Goal: Transaction & Acquisition: Purchase product/service

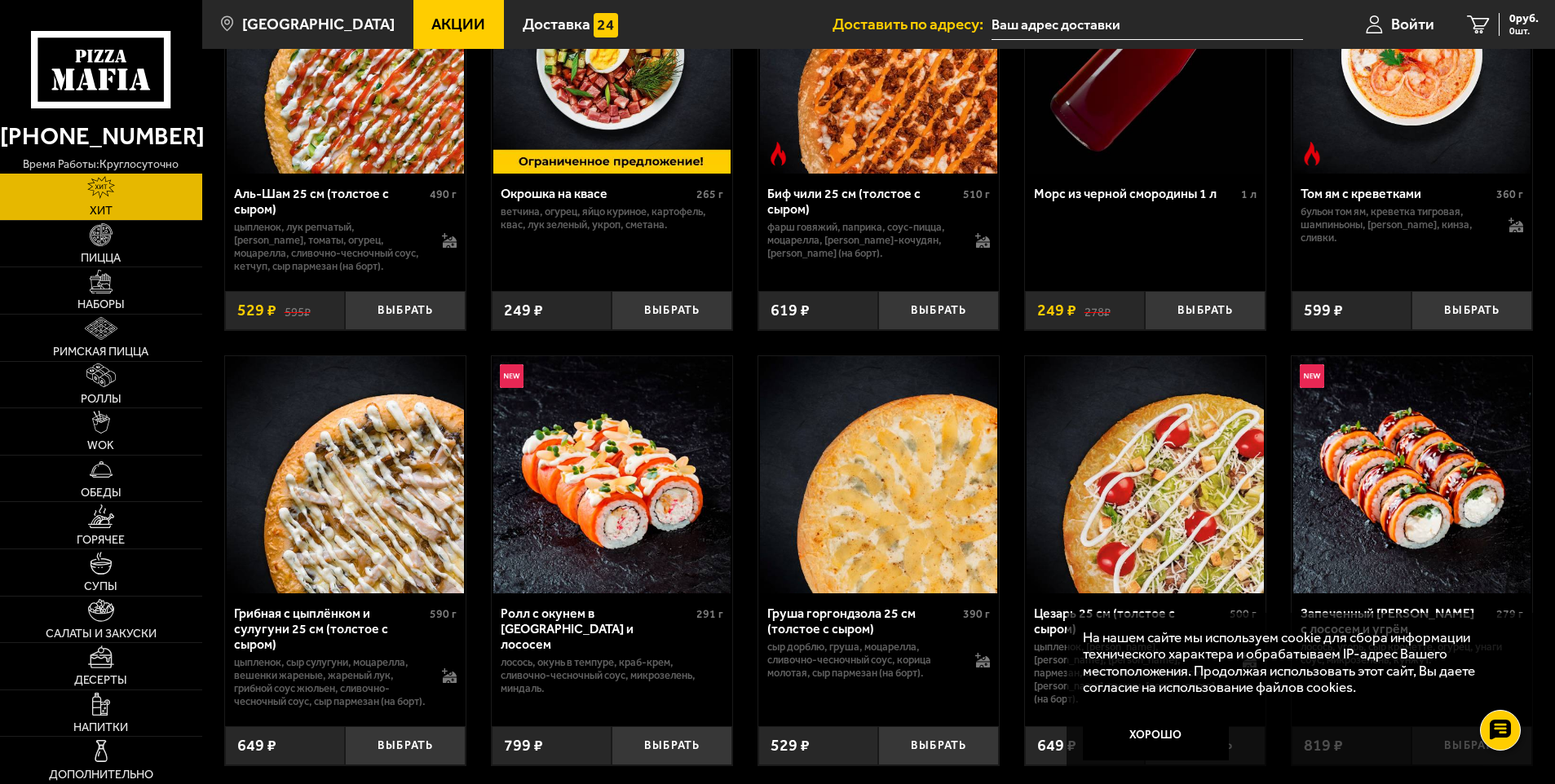
scroll to position [245, 0]
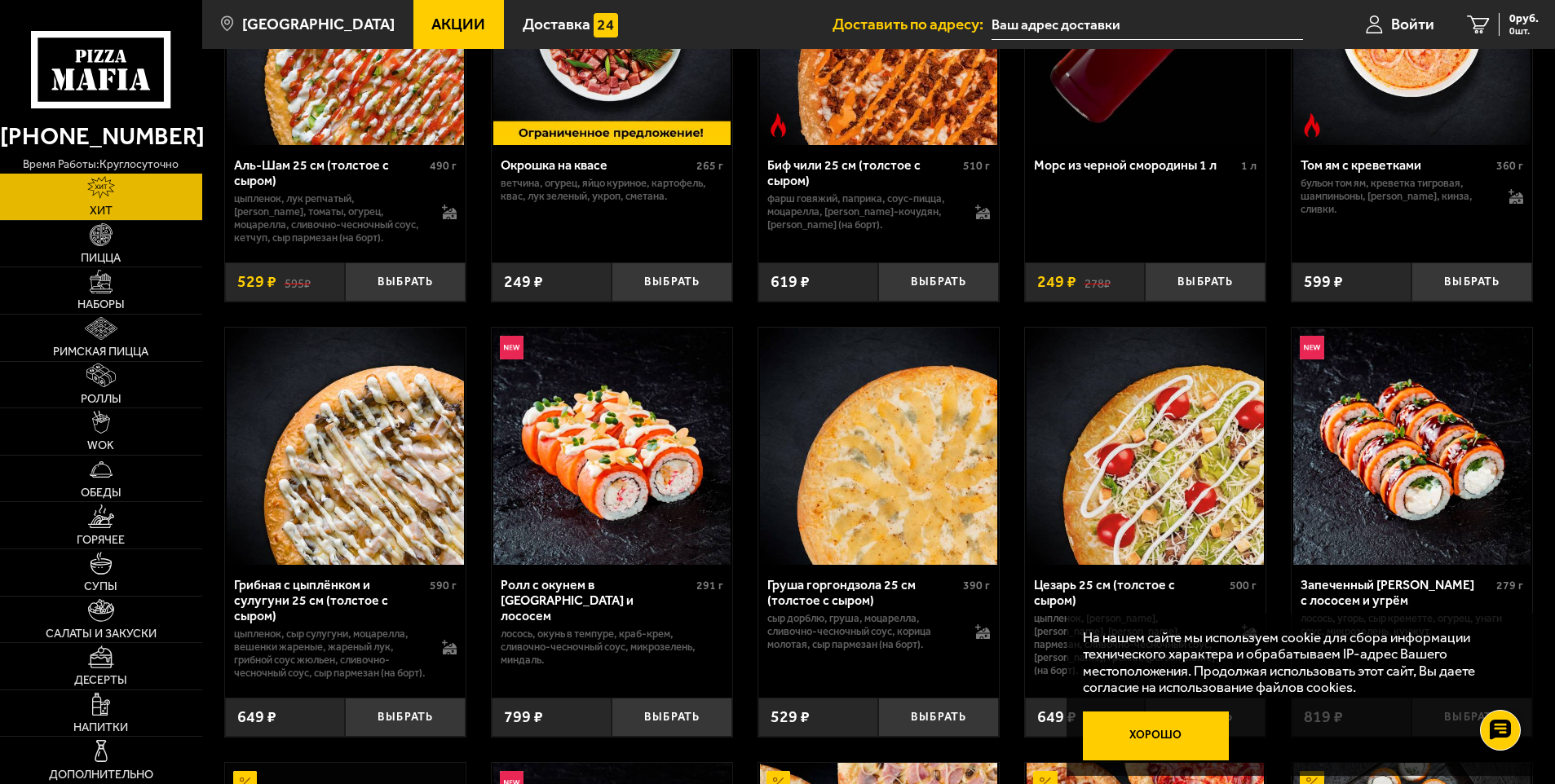
click at [1147, 732] on button "Хорошо" at bounding box center [1155, 735] width 146 height 49
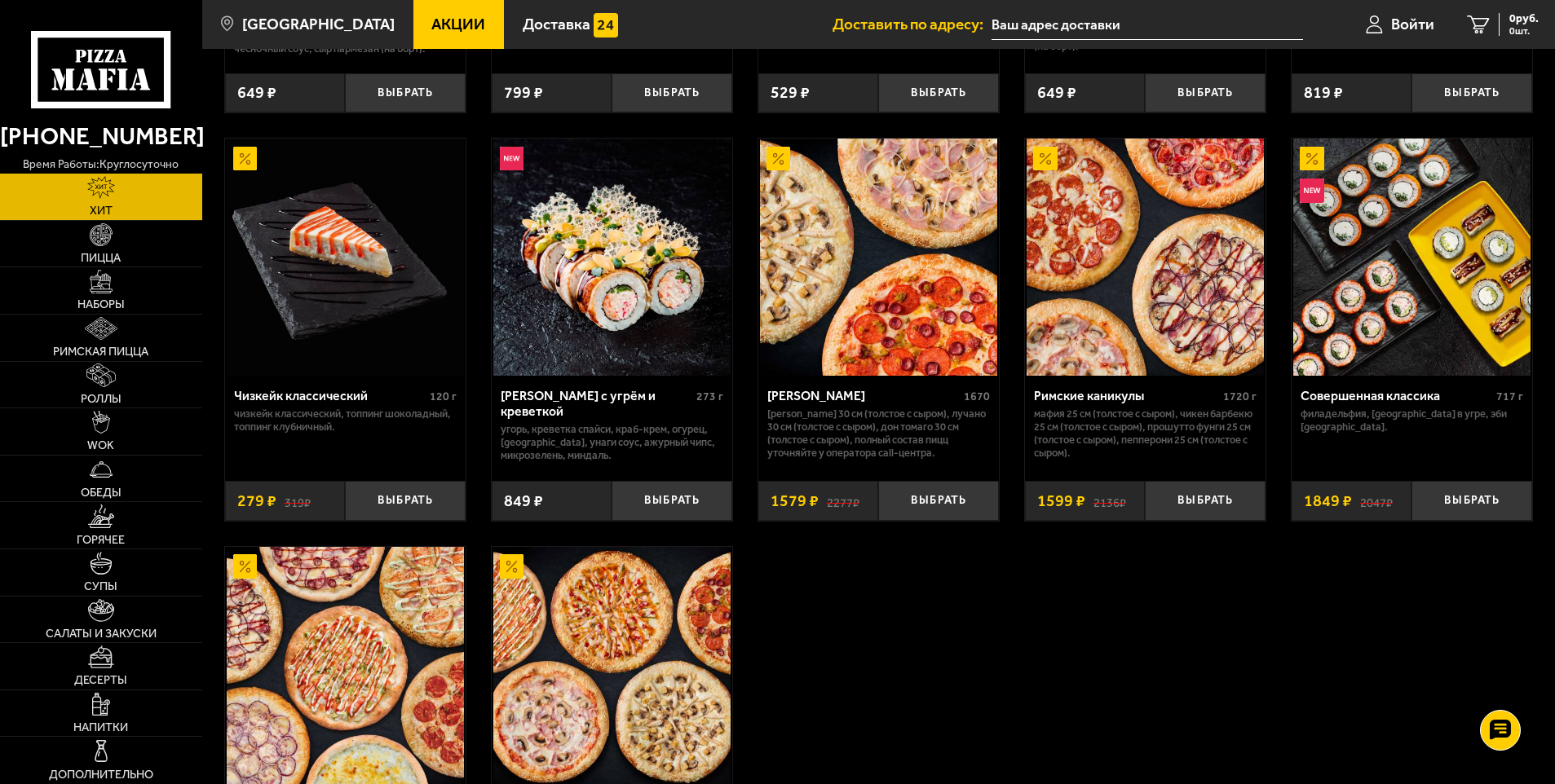
scroll to position [897, 0]
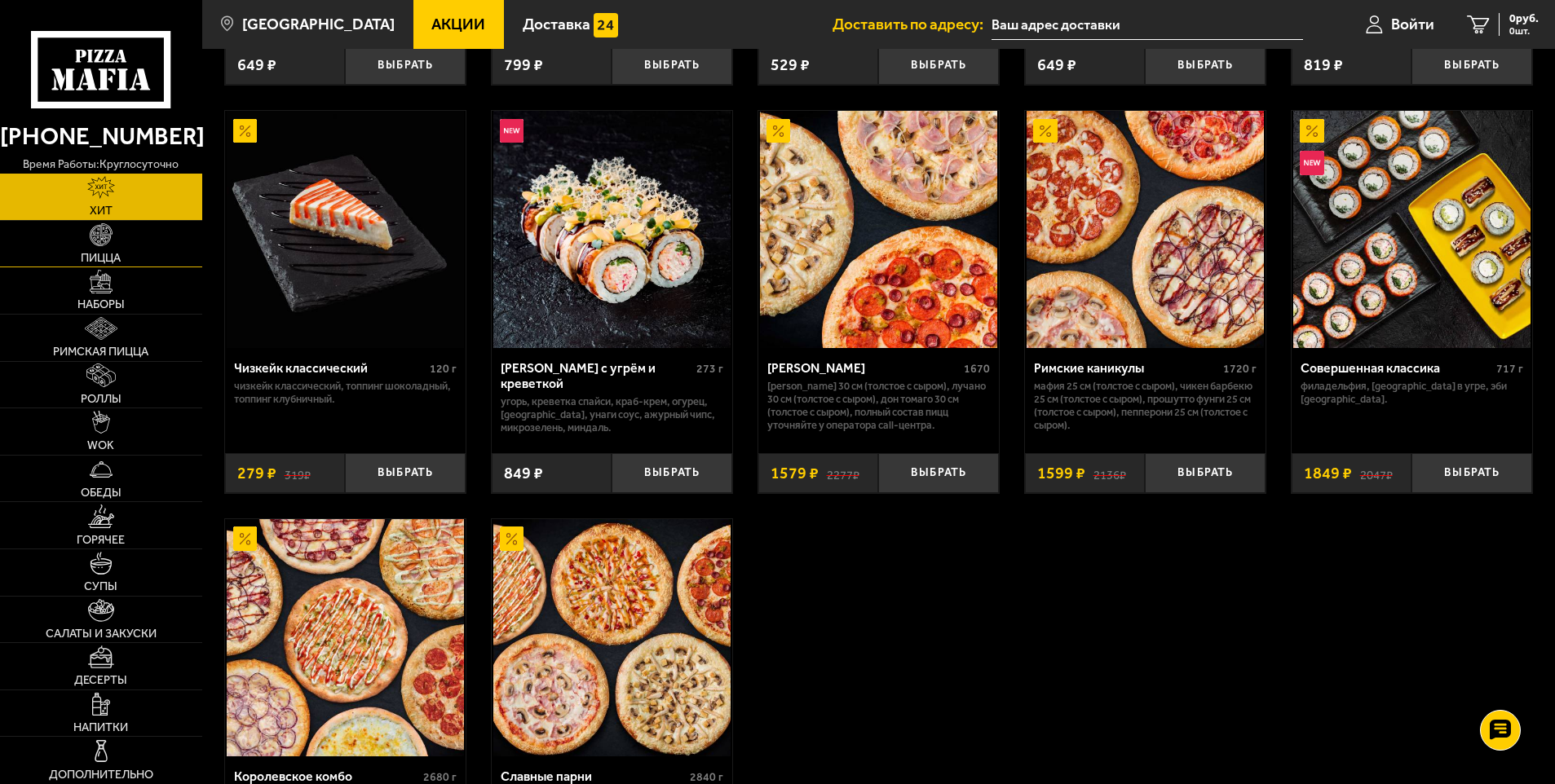
click at [113, 240] on img at bounding box center [101, 235] width 23 height 23
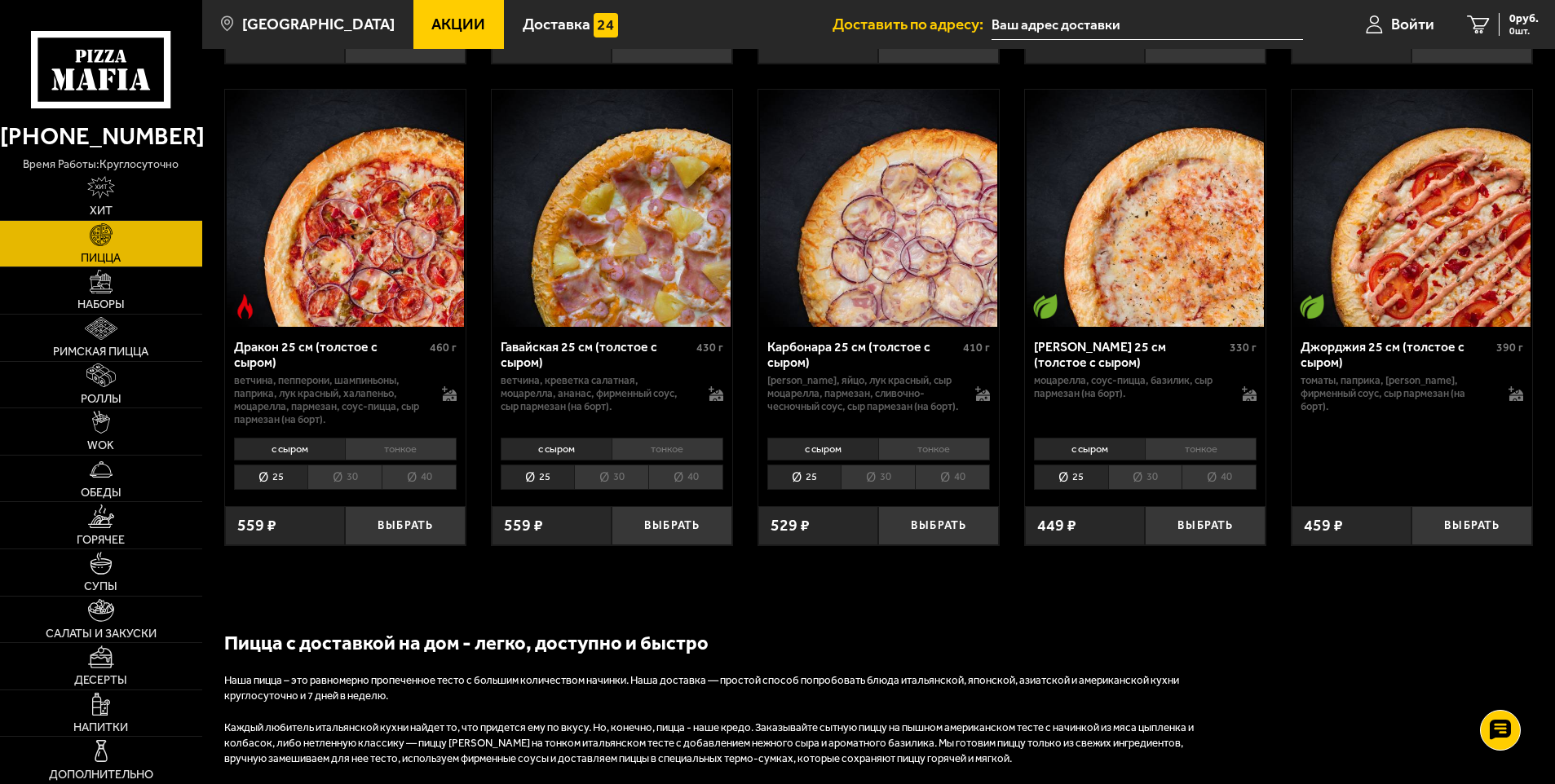
scroll to position [2527, 0]
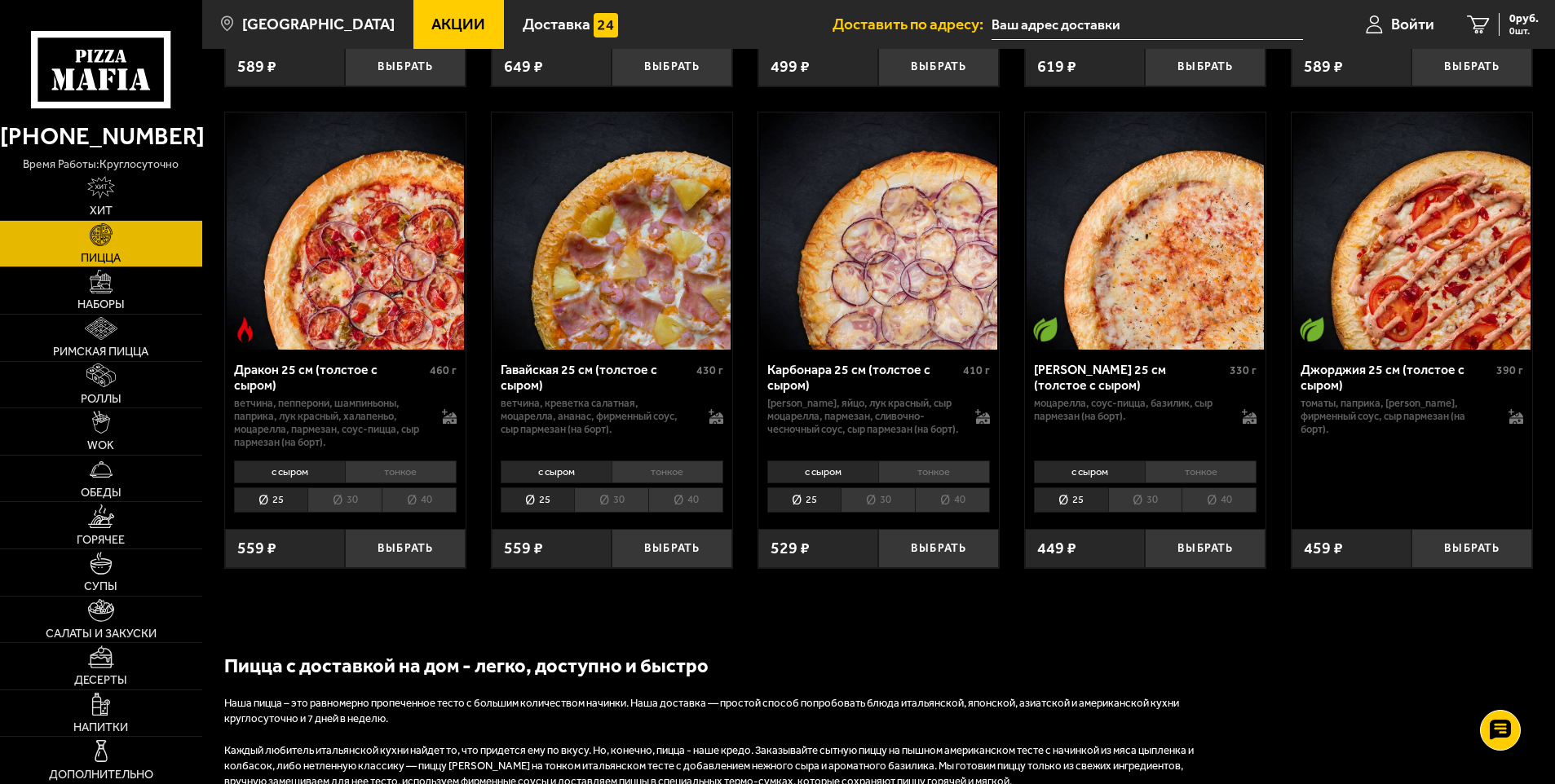
click at [562, 277] on img at bounding box center [612, 231] width 237 height 237
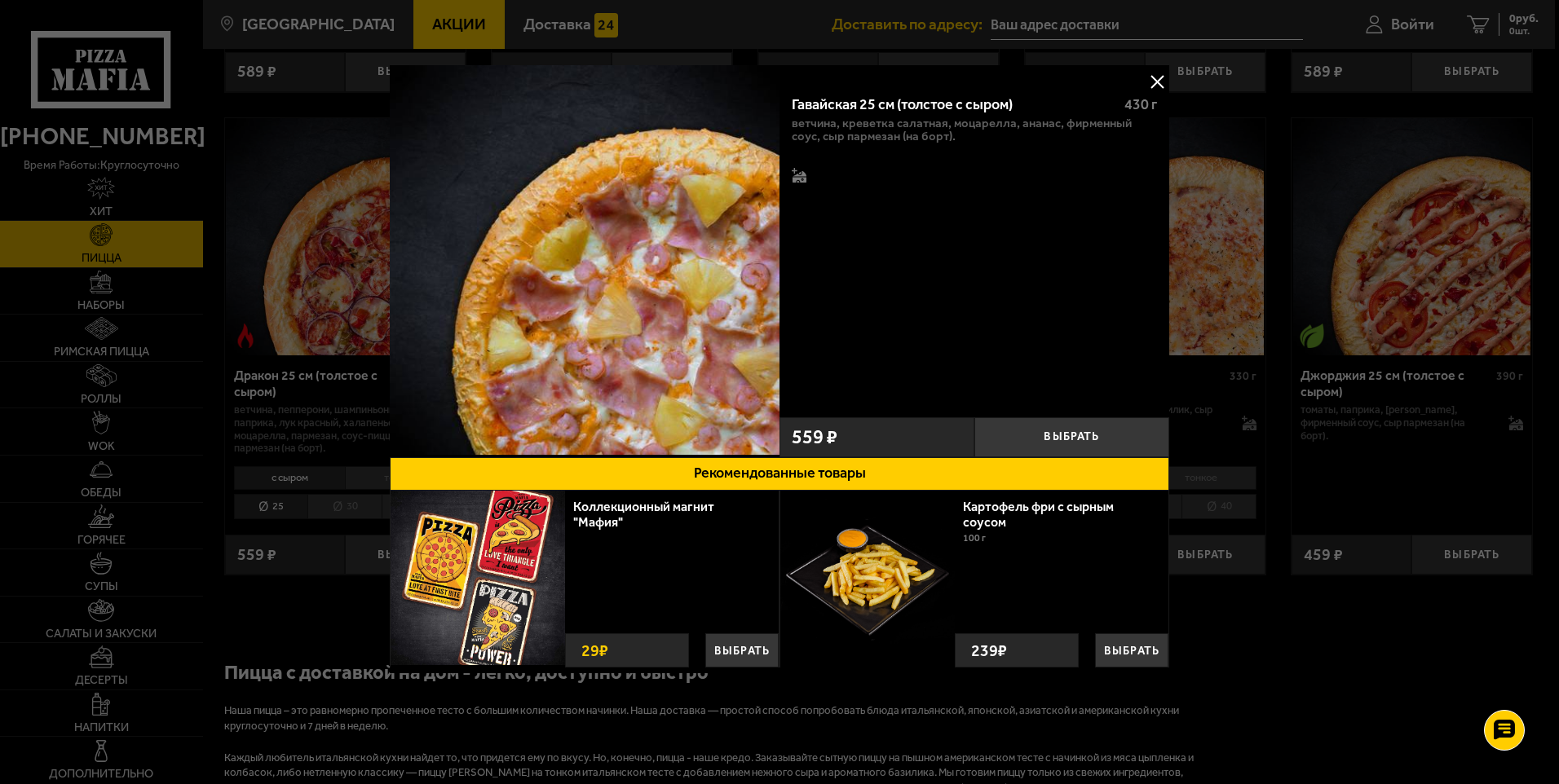
click at [1158, 73] on button at bounding box center [1158, 82] width 25 height 25
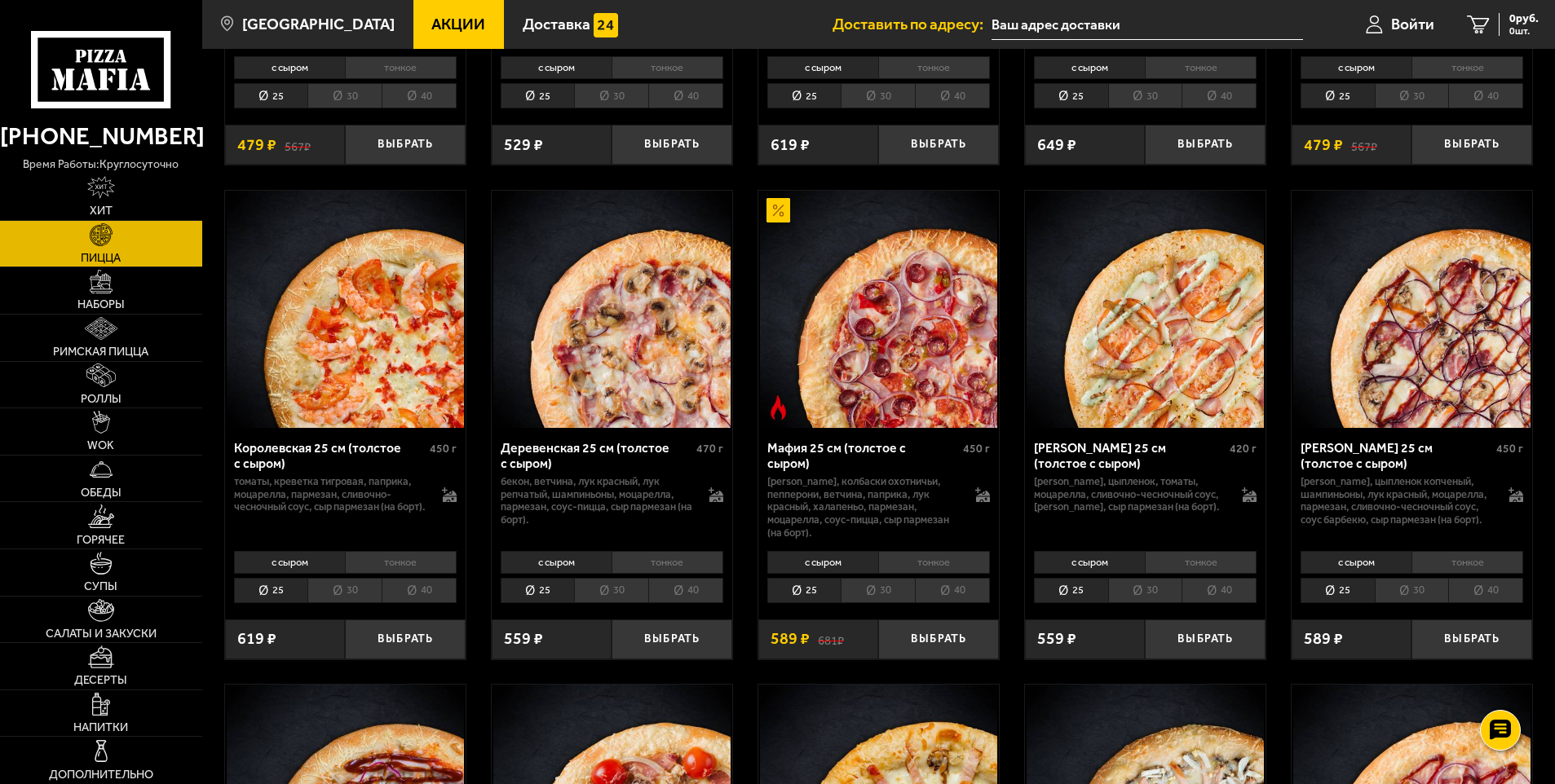
scroll to position [1467, 0]
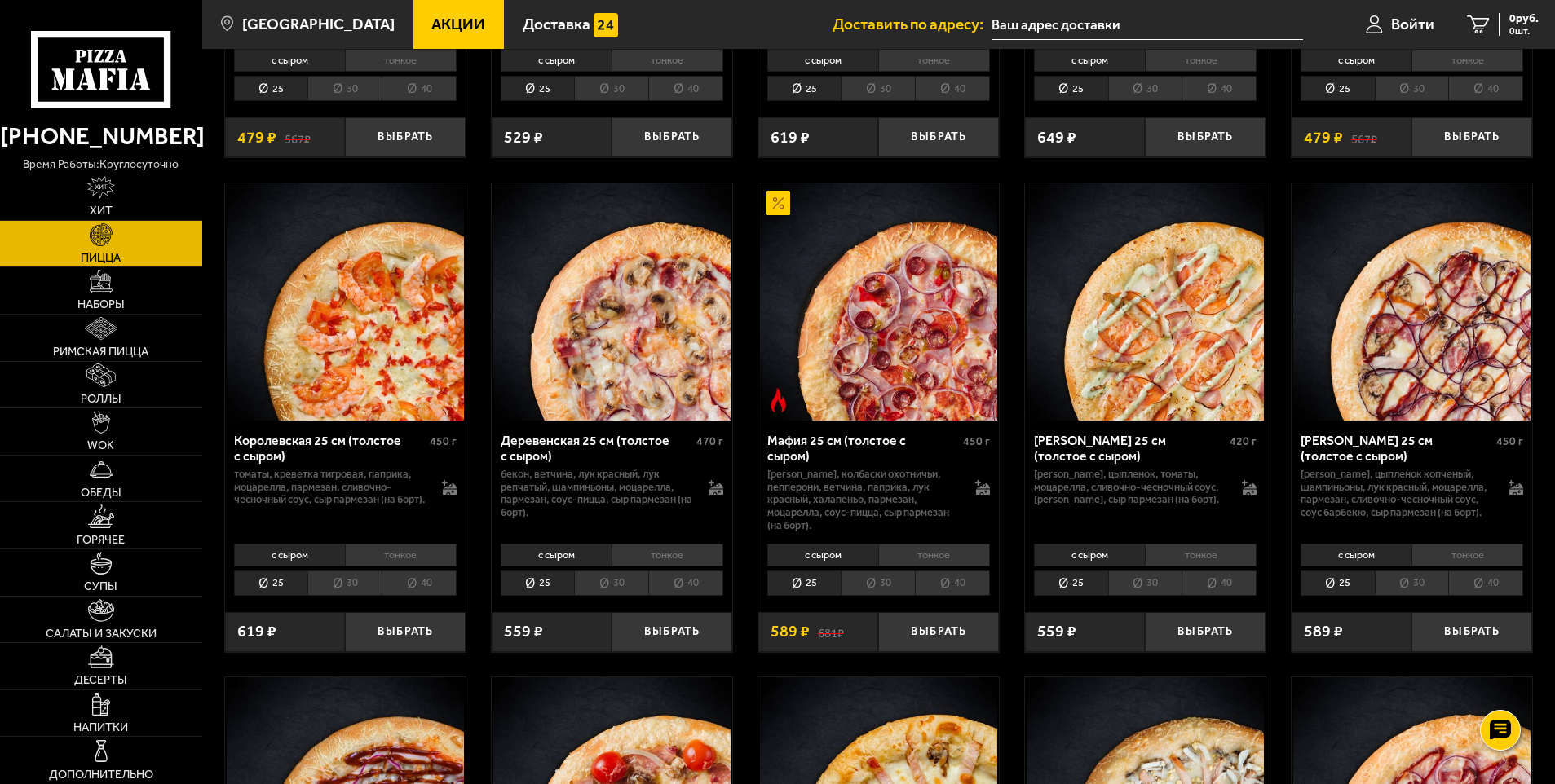
click at [408, 566] on li "тонкое" at bounding box center [400, 555] width 112 height 23
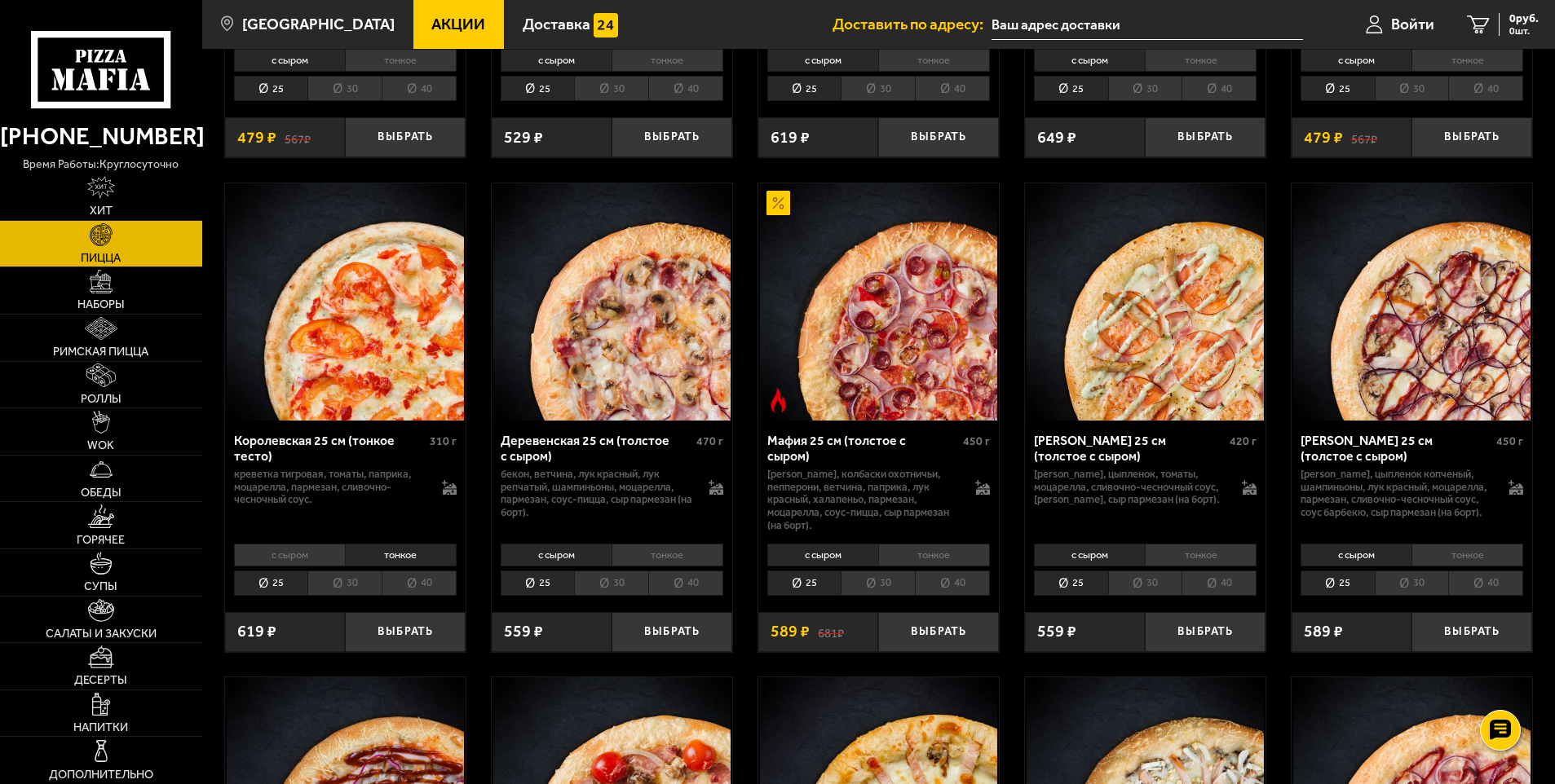
click at [383, 392] on img at bounding box center [346, 302] width 237 height 237
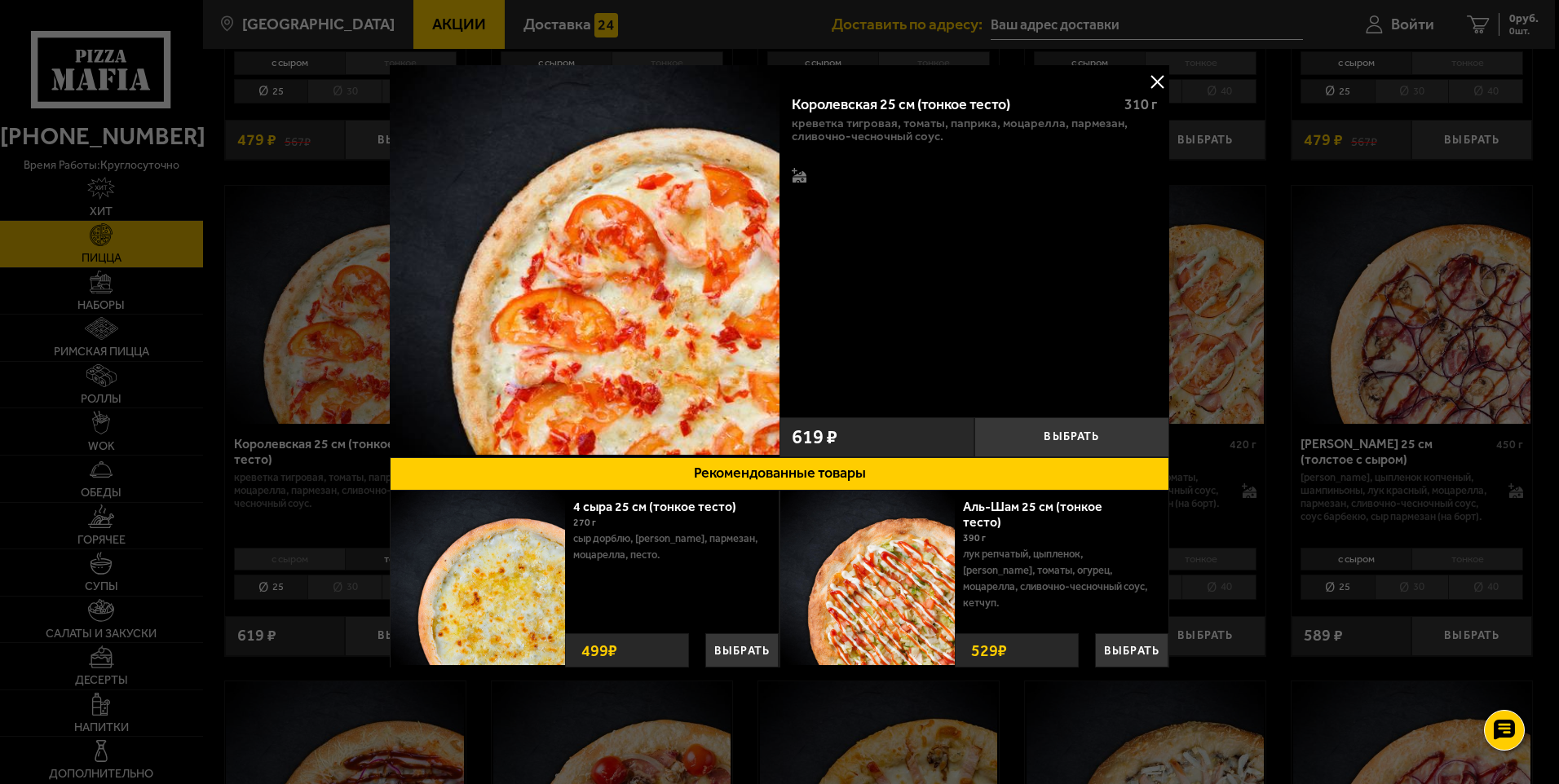
click at [1159, 79] on button at bounding box center [1158, 82] width 25 height 25
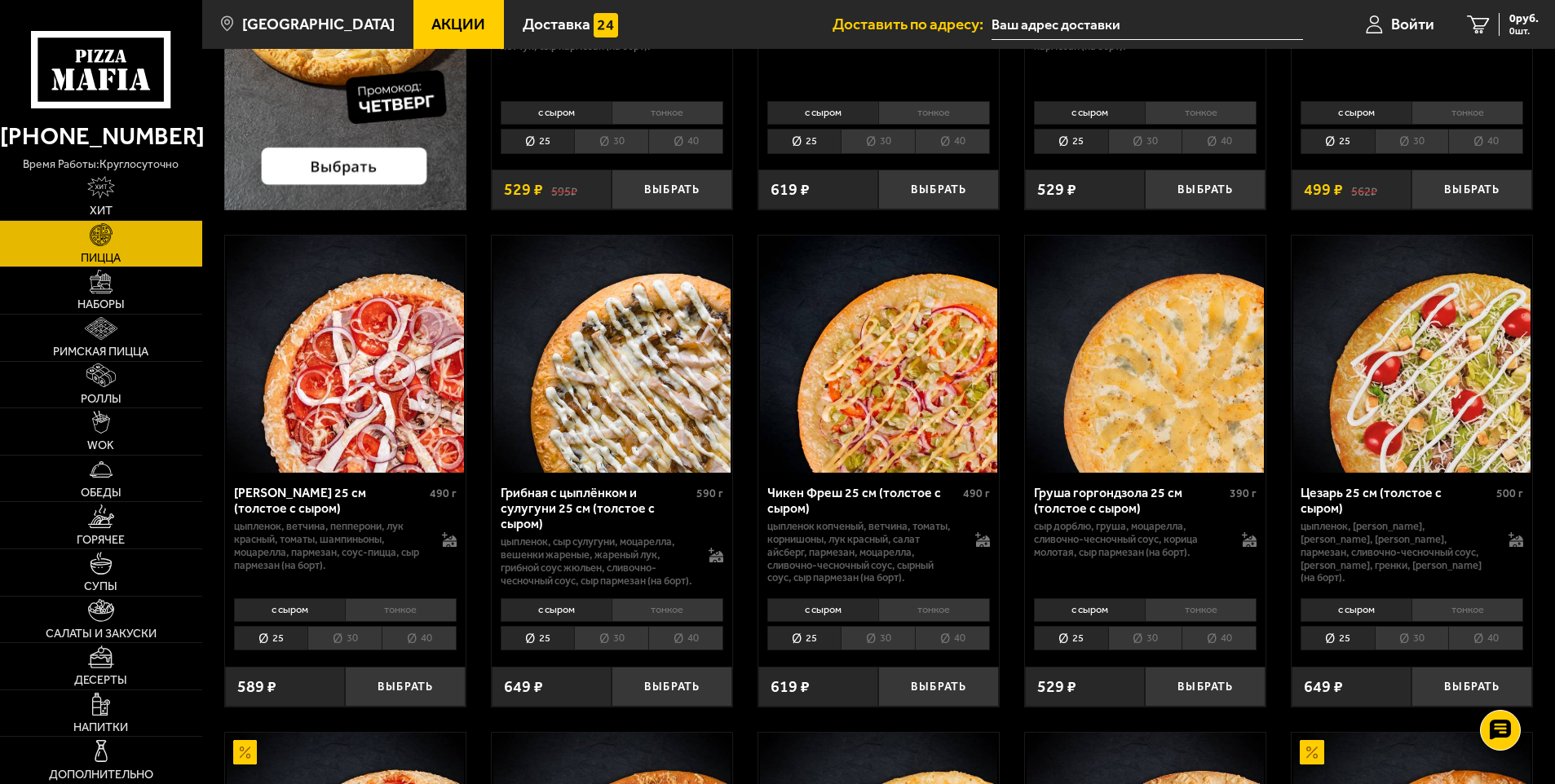
scroll to position [408, 0]
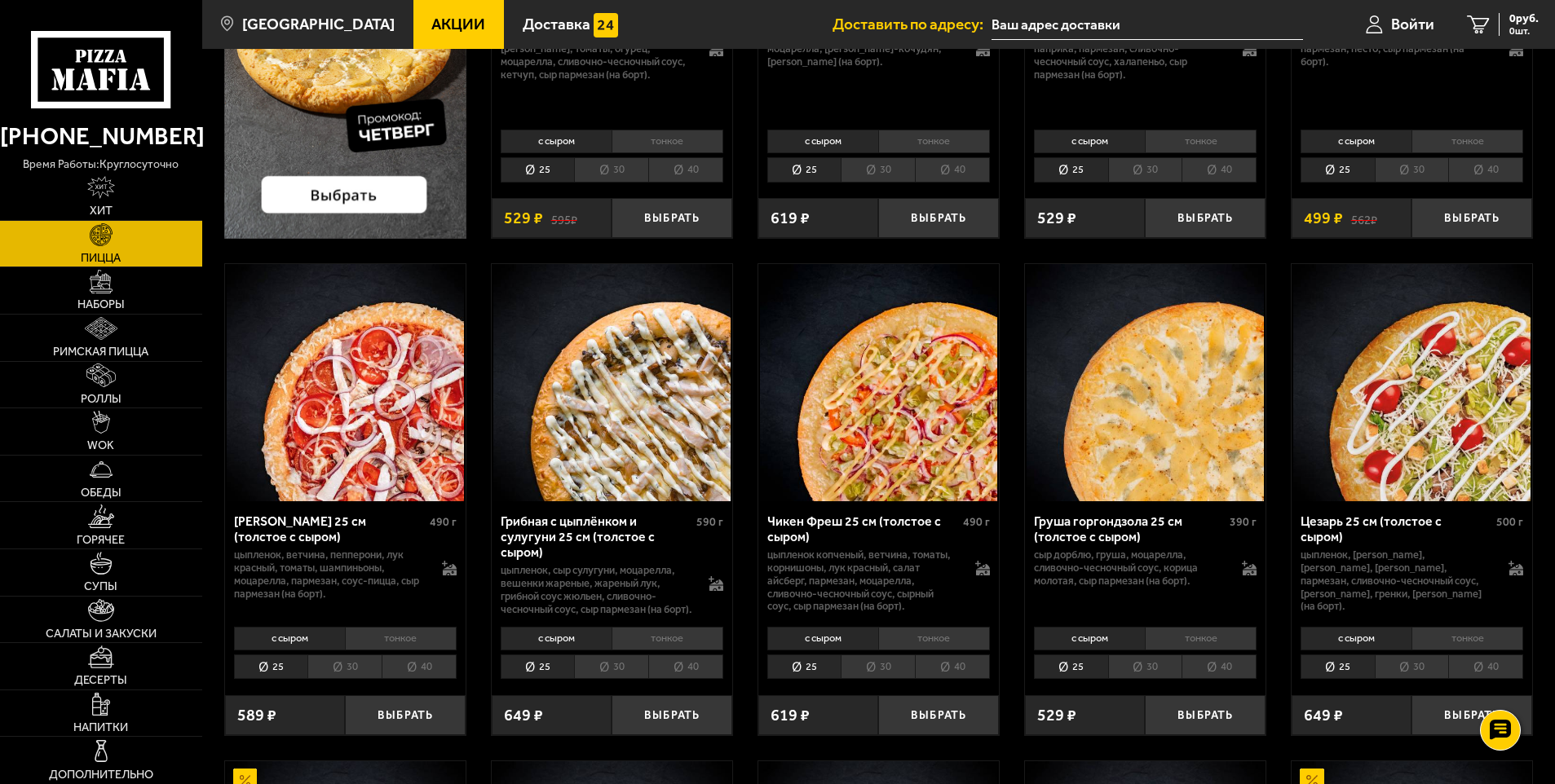
click at [1177, 649] on li "тонкое" at bounding box center [1201, 639] width 112 height 23
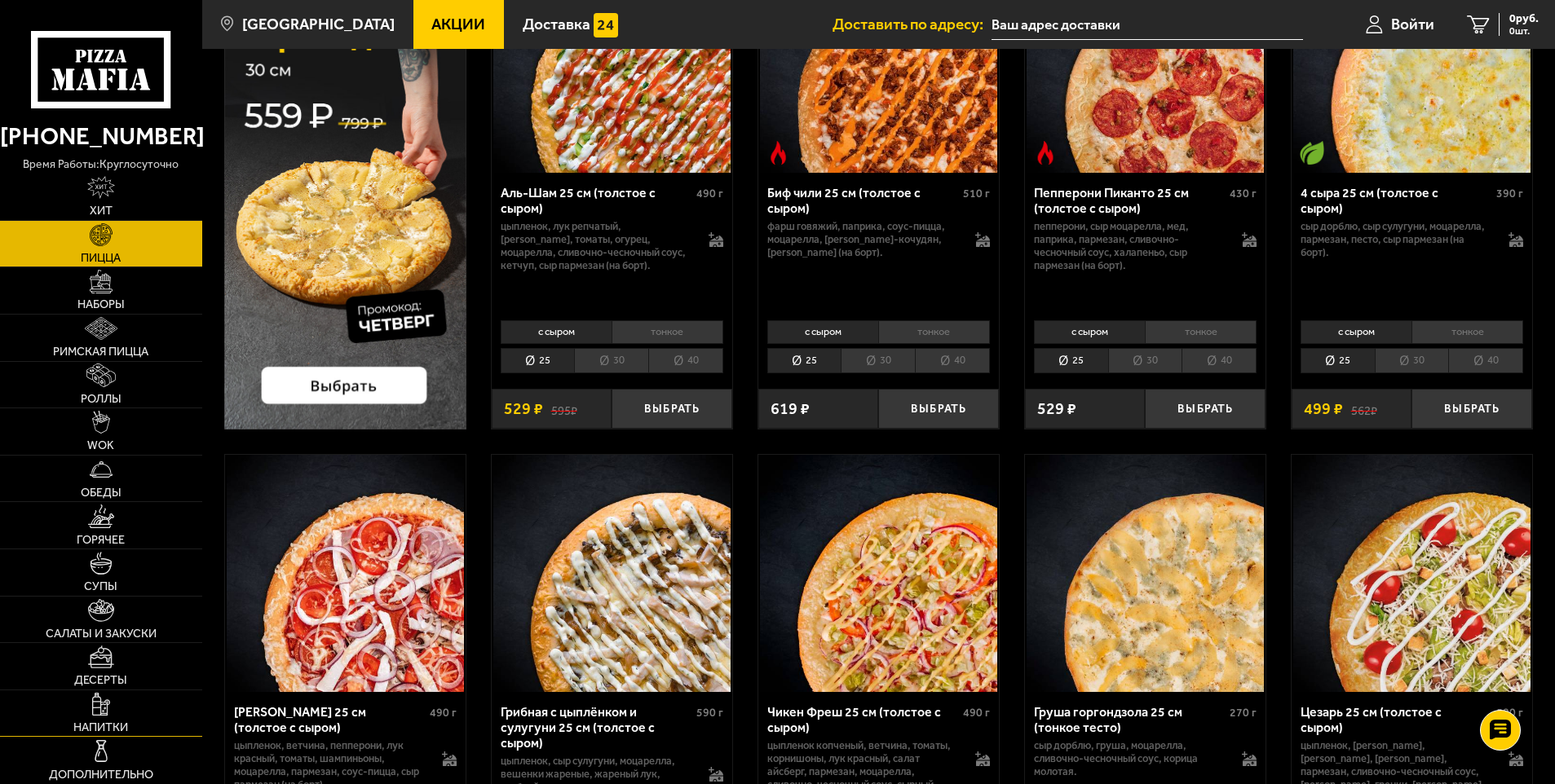
scroll to position [245, 0]
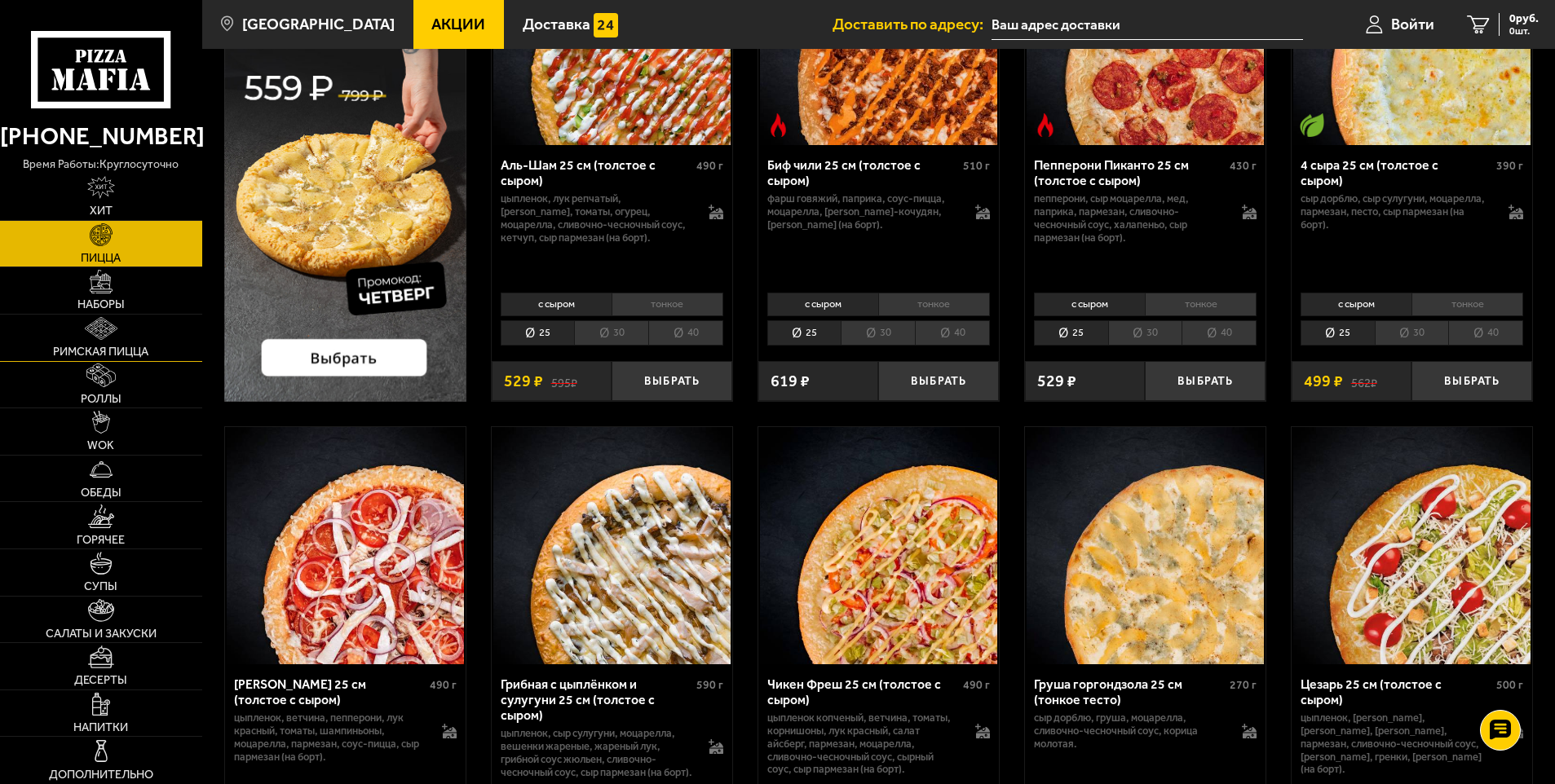
click at [114, 338] on img at bounding box center [102, 329] width 34 height 23
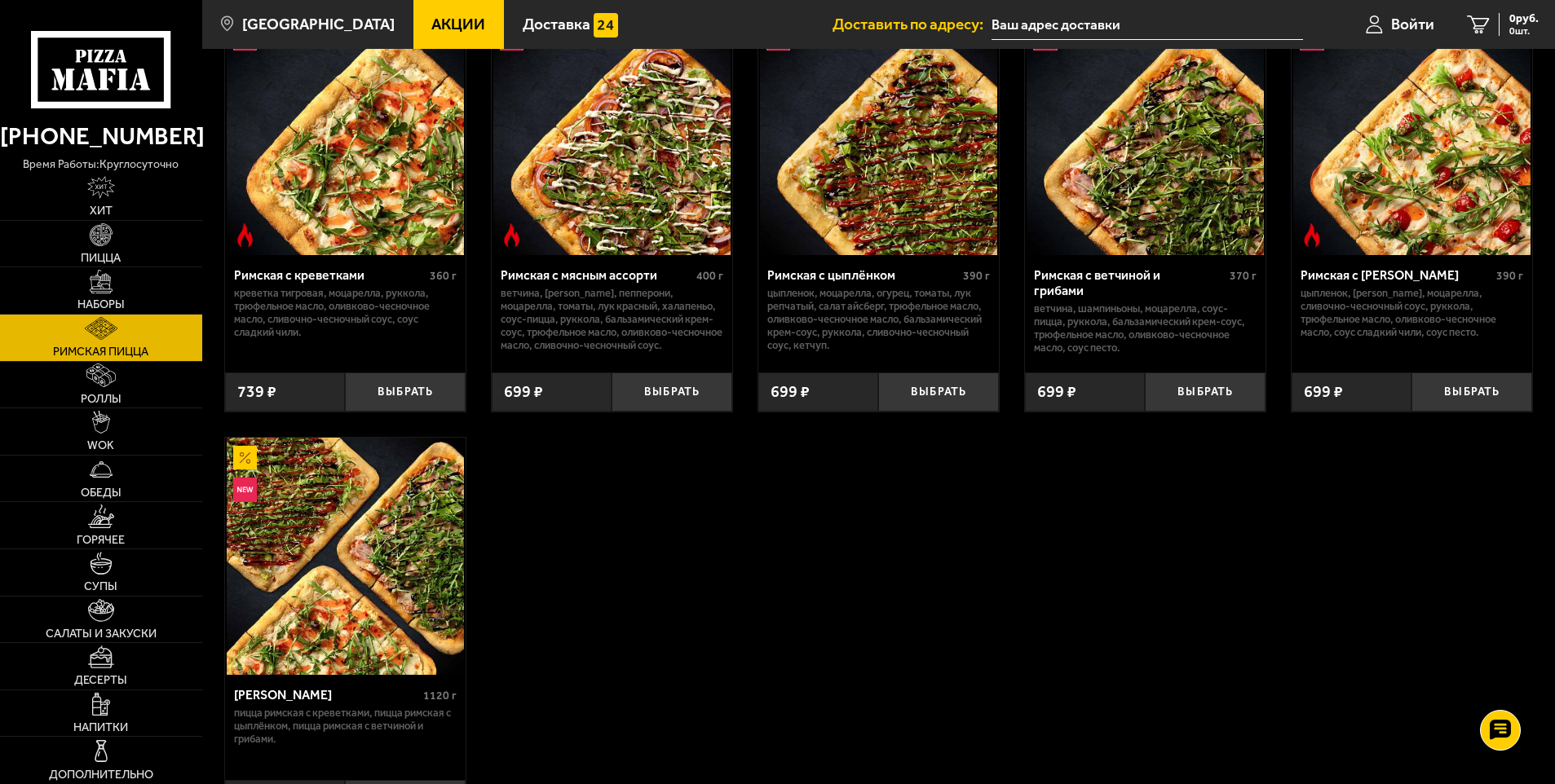
scroll to position [163, 0]
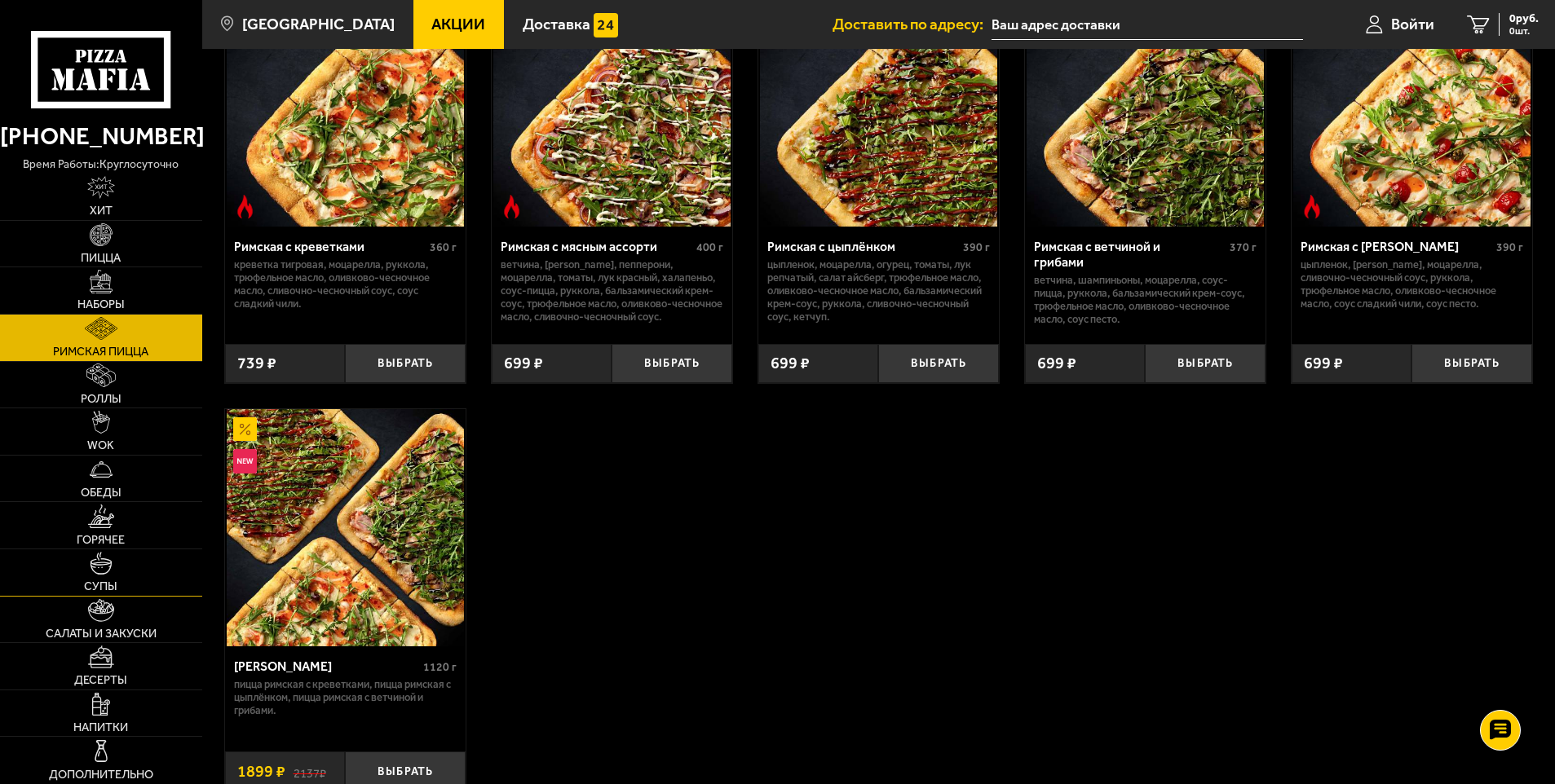
click at [94, 564] on img at bounding box center [101, 563] width 23 height 23
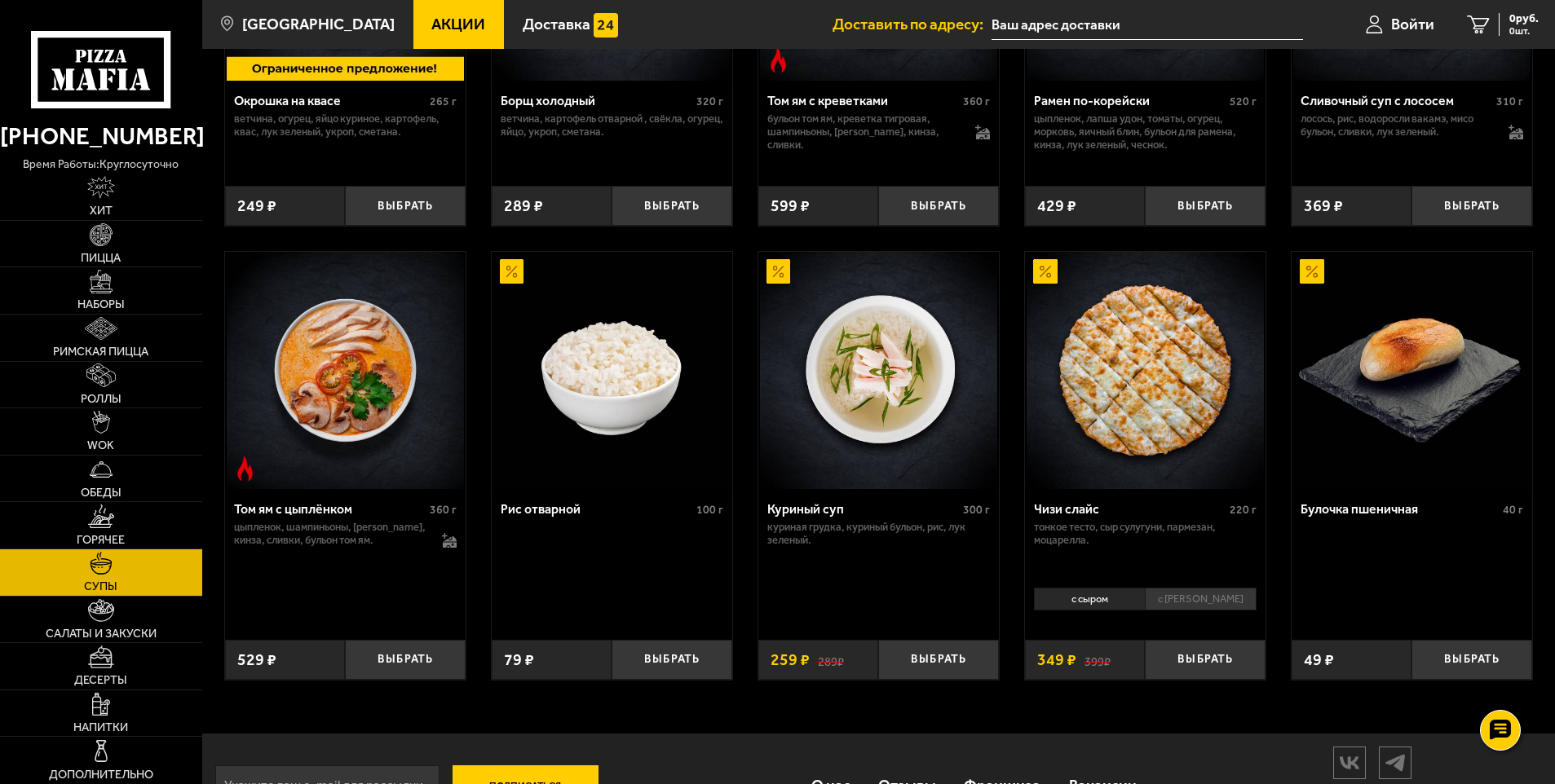
scroll to position [553, 0]
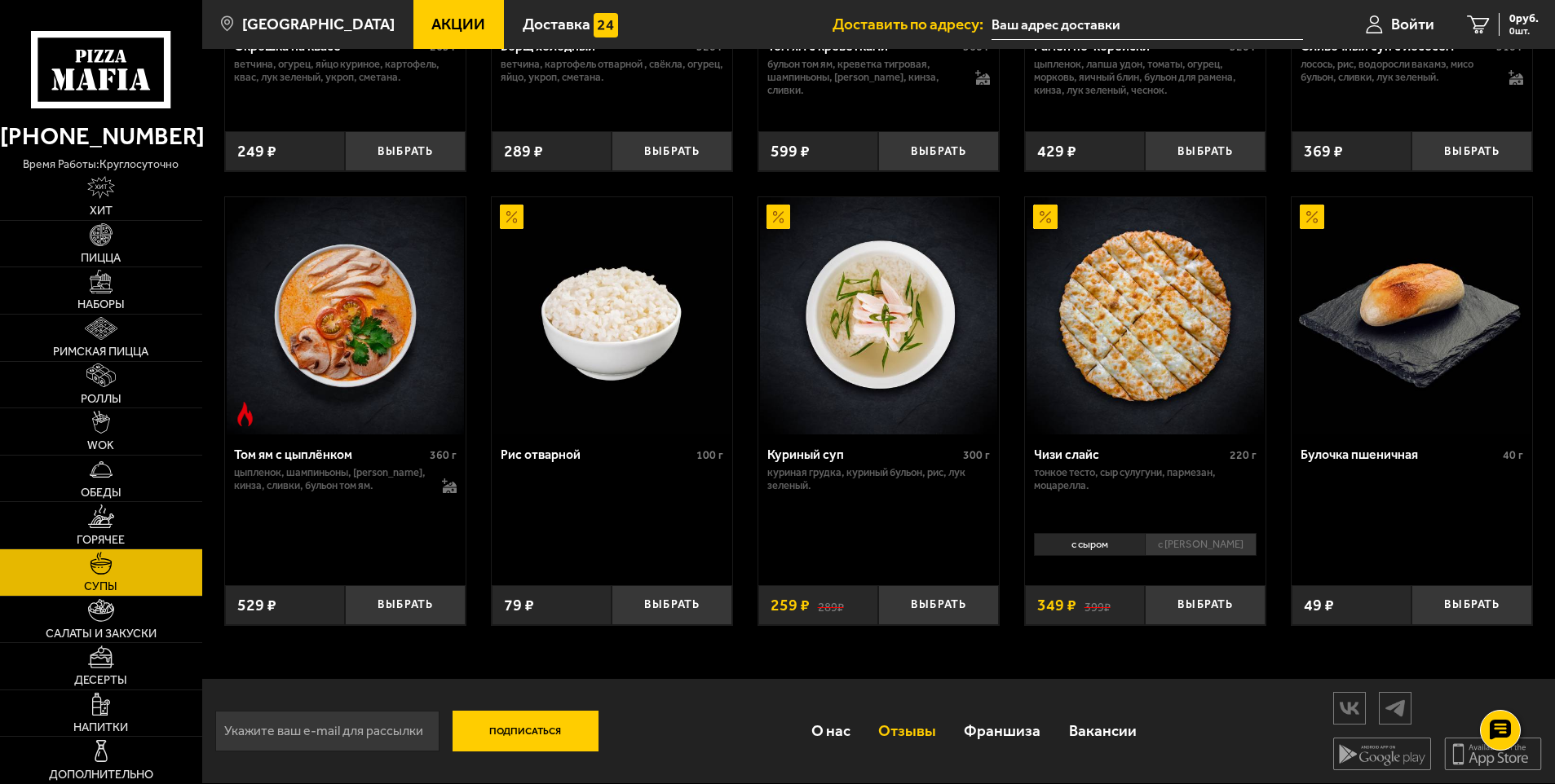
click at [917, 732] on link "Отзывы" at bounding box center [906, 731] width 86 height 53
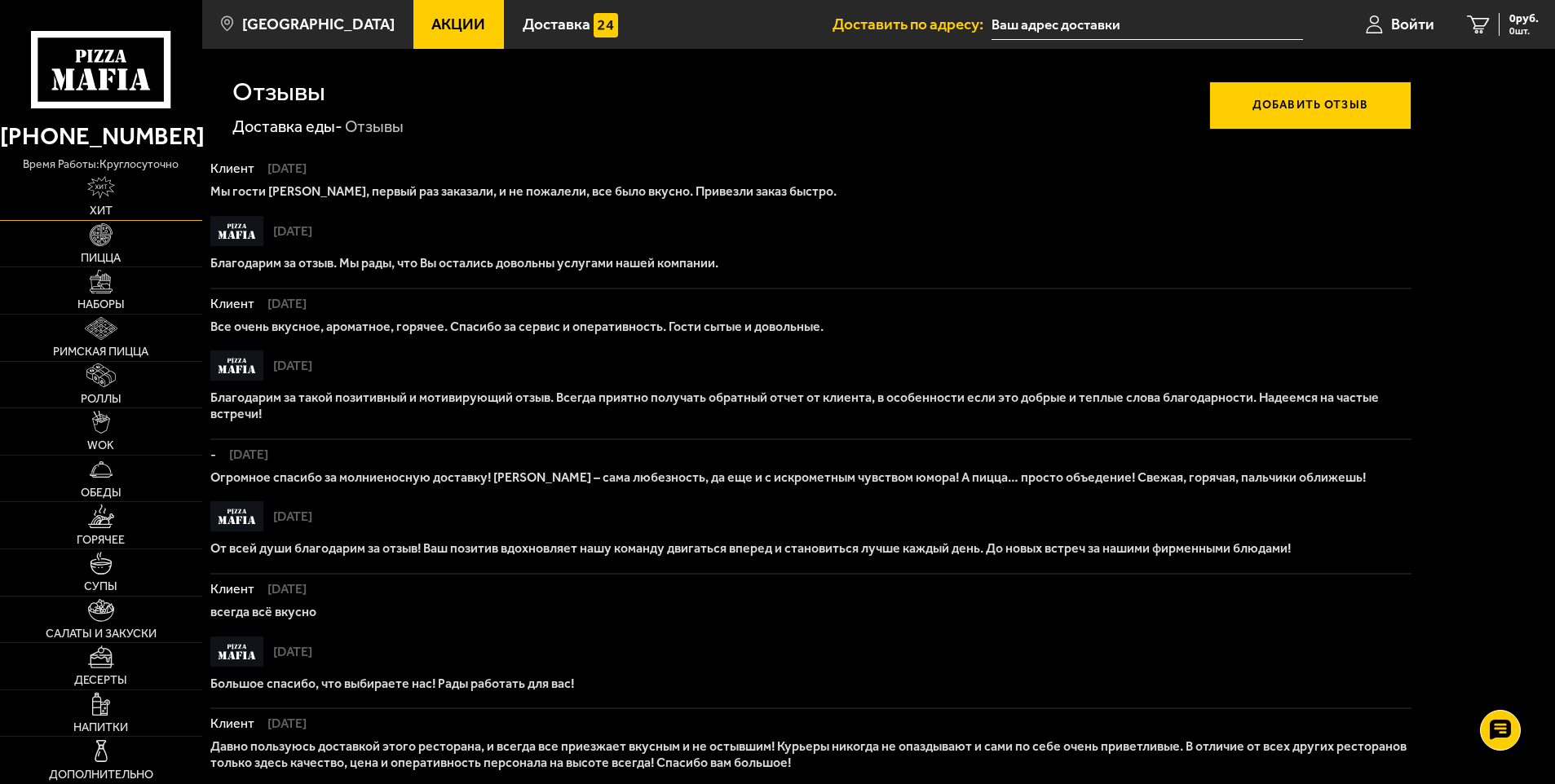
click at [110, 191] on img at bounding box center [100, 188] width 27 height 23
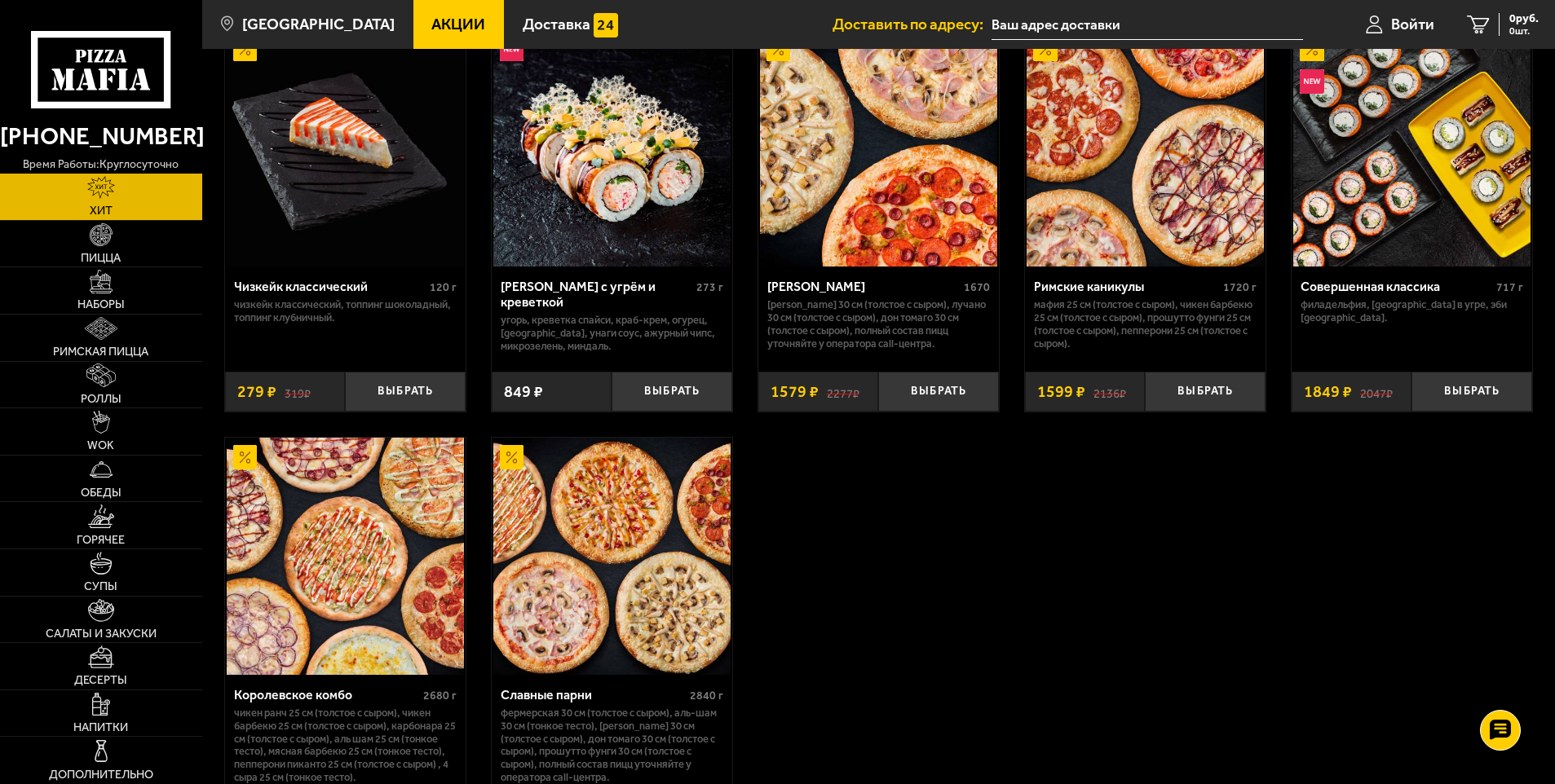
scroll to position [1060, 0]
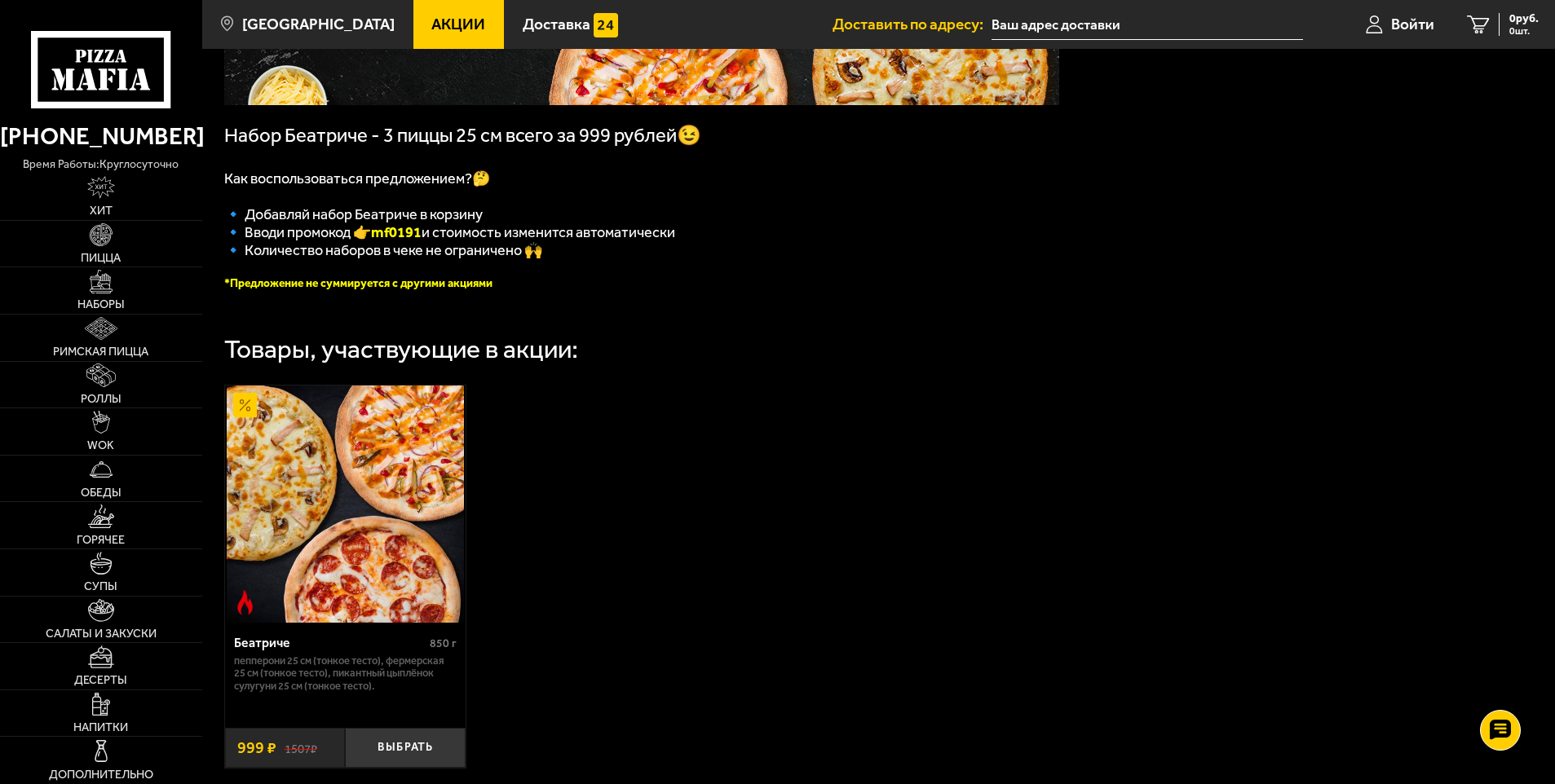
scroll to position [326, 0]
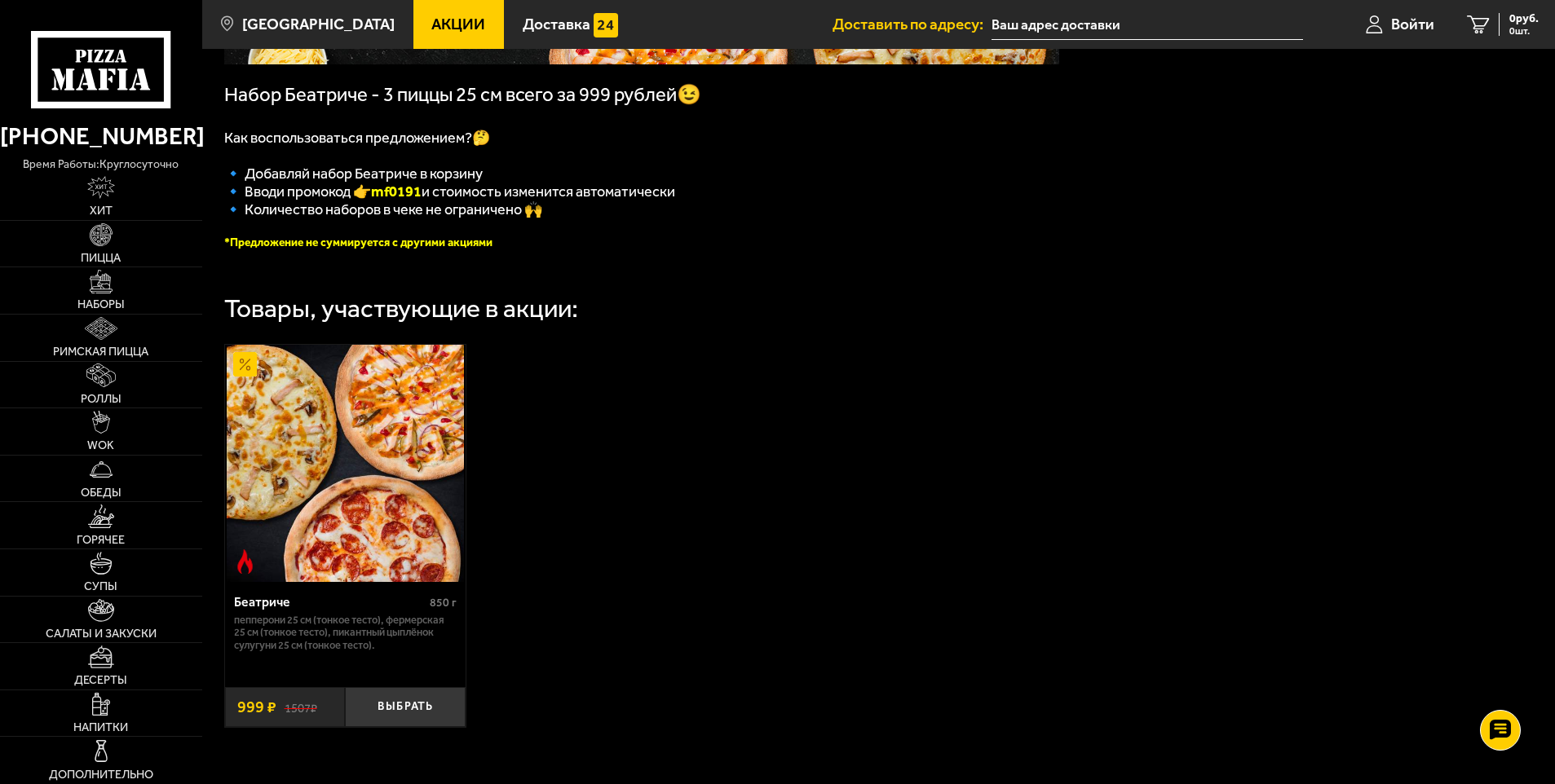
click at [346, 522] on img at bounding box center [346, 463] width 237 height 237
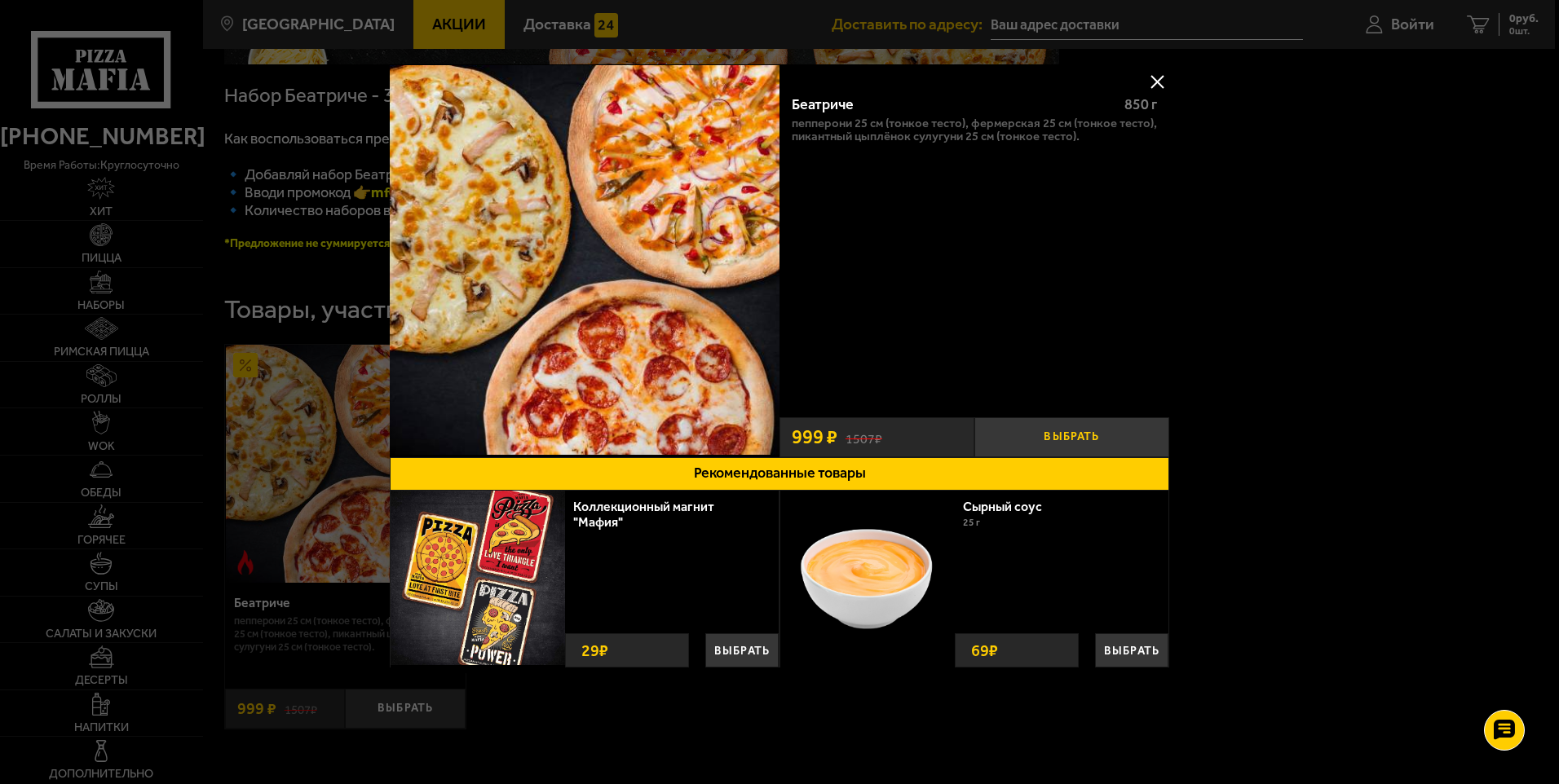
click at [1084, 428] on button "Выбрать" at bounding box center [1072, 437] width 195 height 40
click at [1509, 27] on div at bounding box center [779, 392] width 1559 height 784
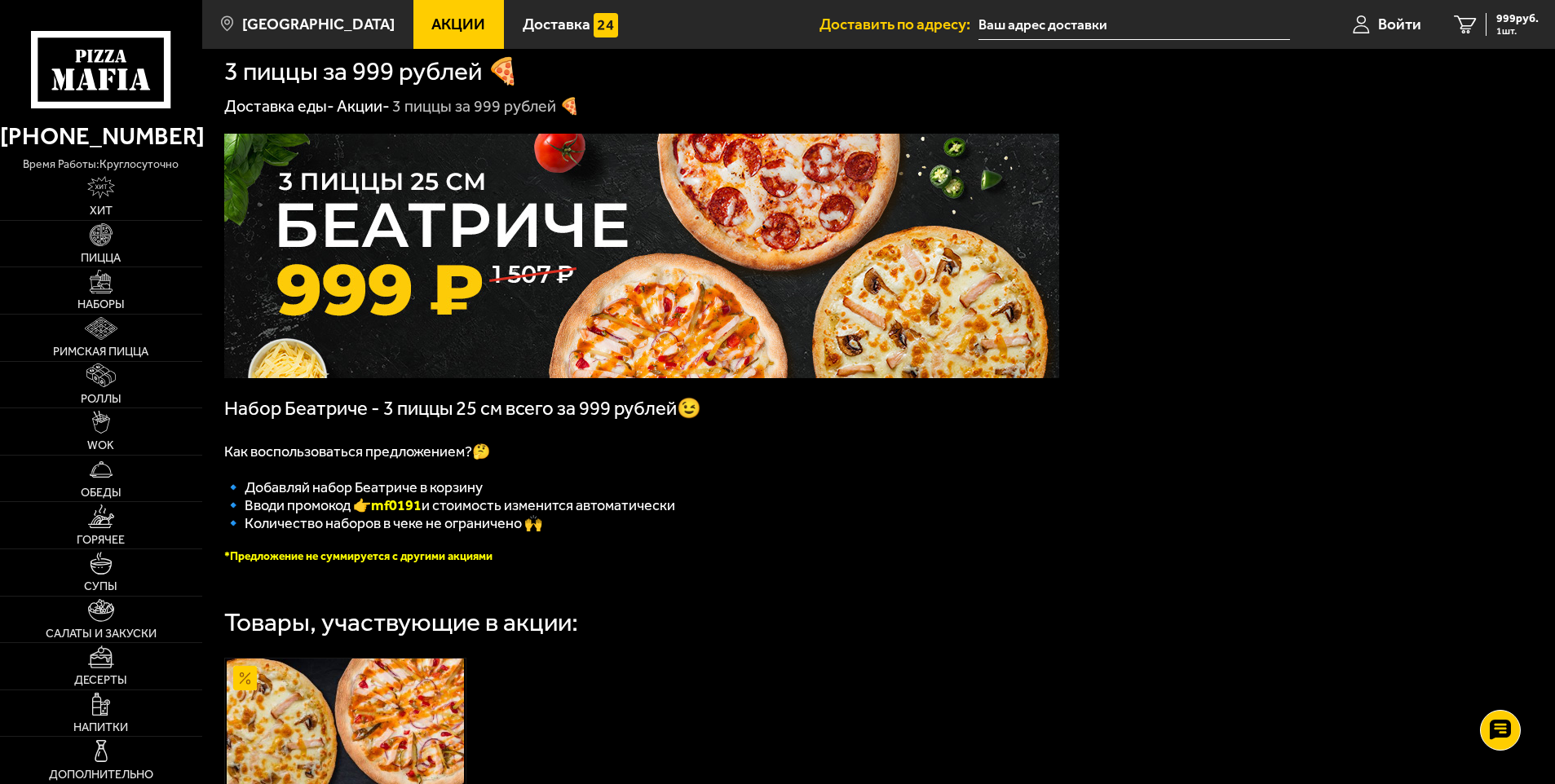
scroll to position [0, 0]
